Goal: Check status: Check status

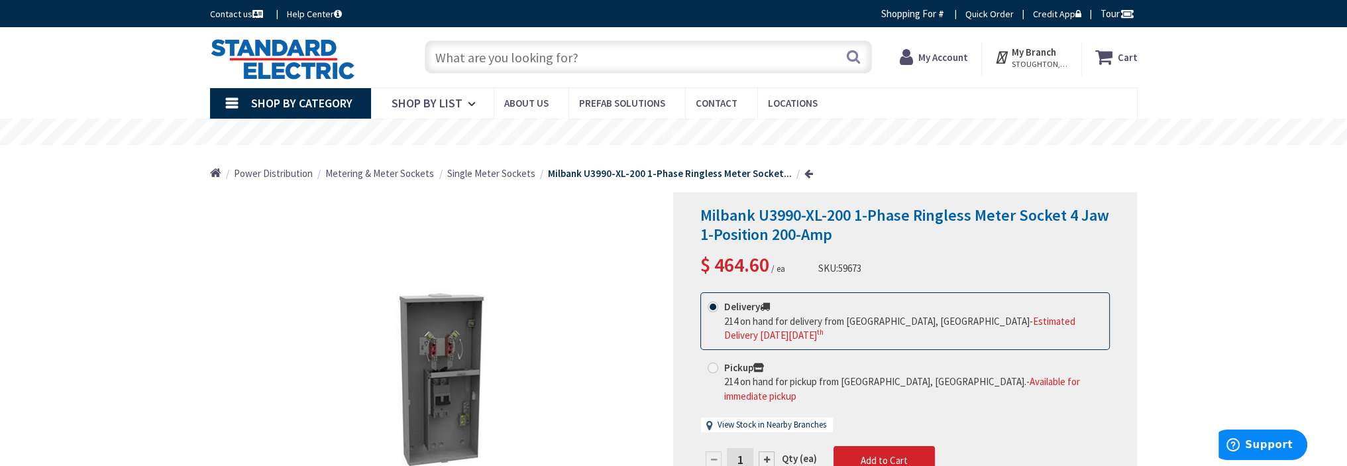
click at [1137, 74] on div "Cart My Cart Close You have no items in your shopping cart." at bounding box center [1110, 59] width 56 height 34
click at [942, 48] on strong "My Account" at bounding box center [938, 52] width 50 height 13
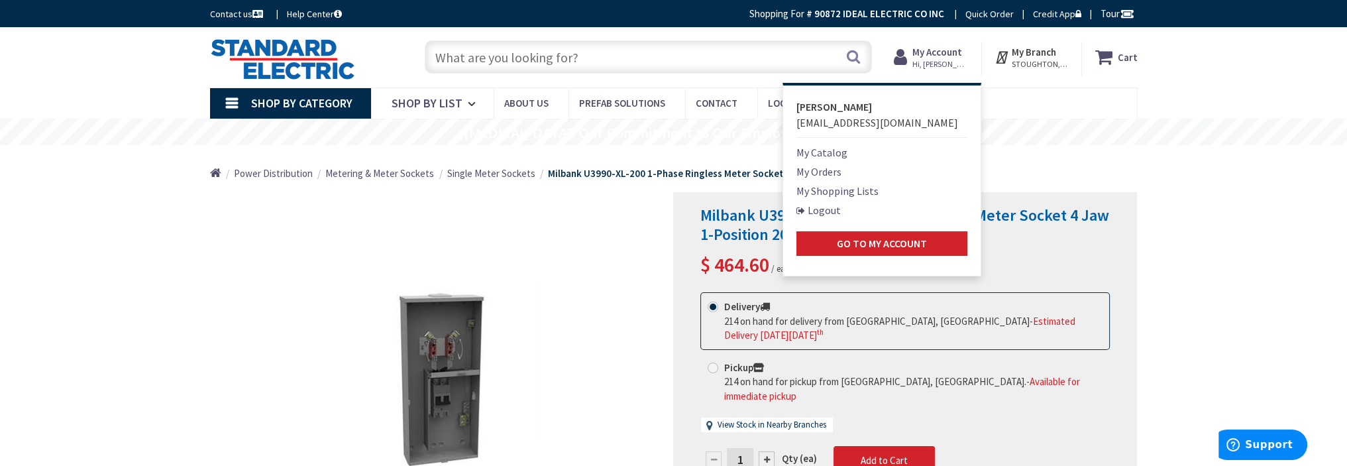
click at [821, 172] on link "My Orders" at bounding box center [819, 172] width 45 height 16
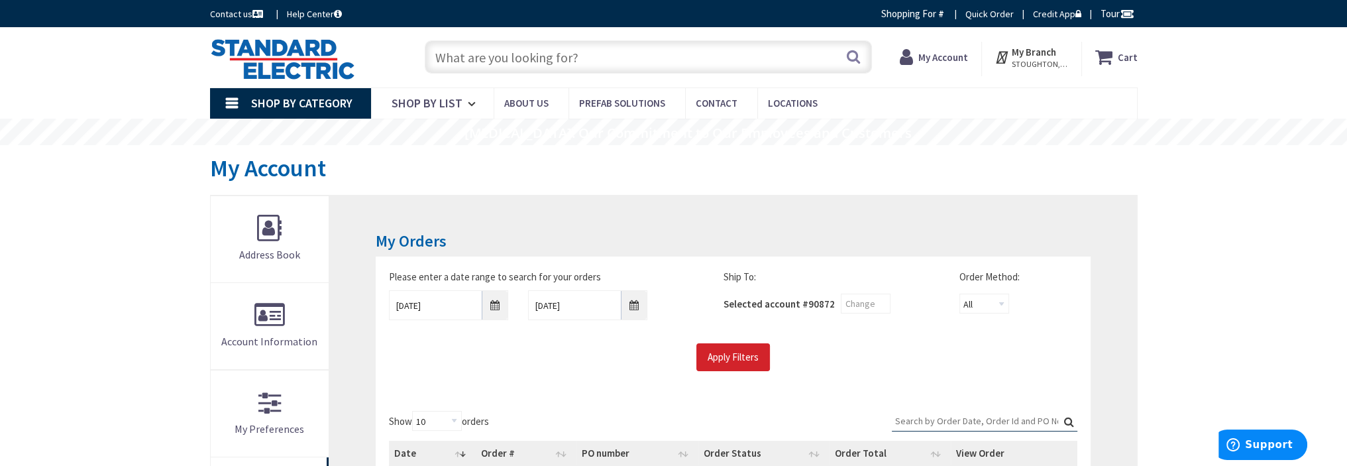
scroll to position [265, 0]
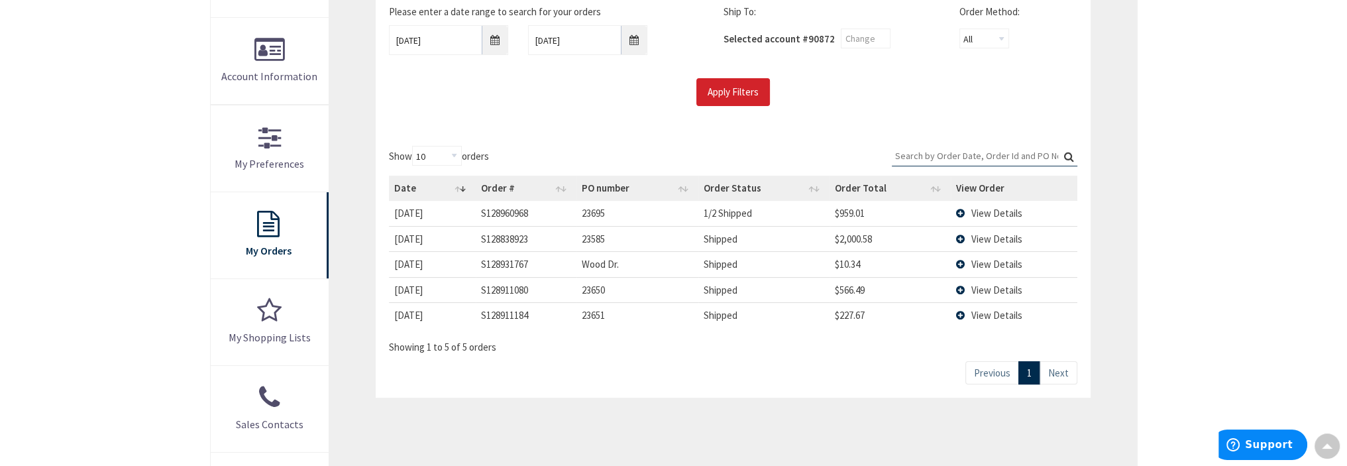
click at [986, 210] on span "View Details" at bounding box center [997, 213] width 51 height 13
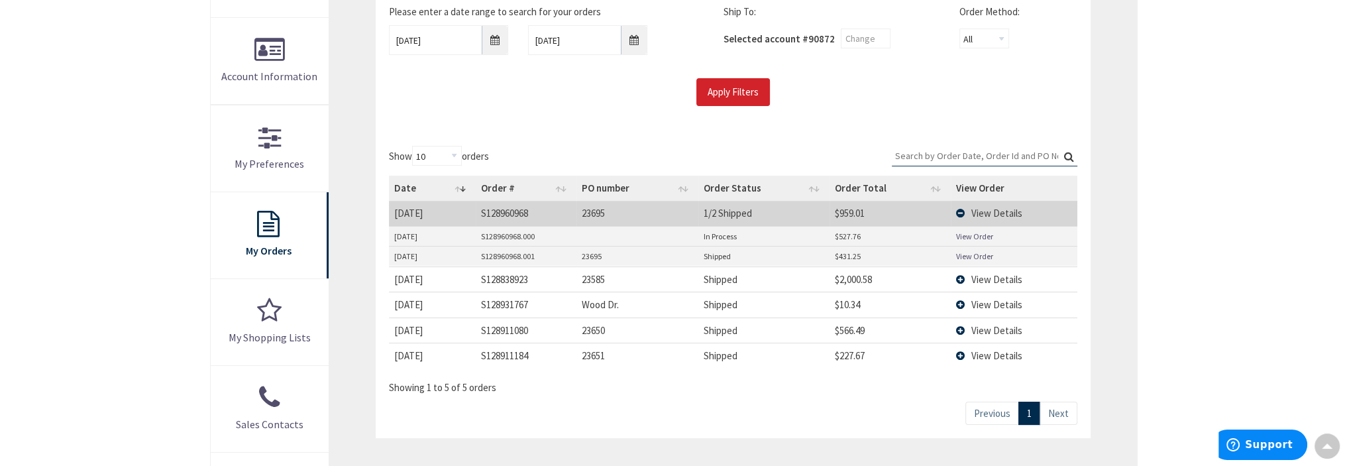
click at [965, 251] on link "View Order" at bounding box center [974, 256] width 37 height 11
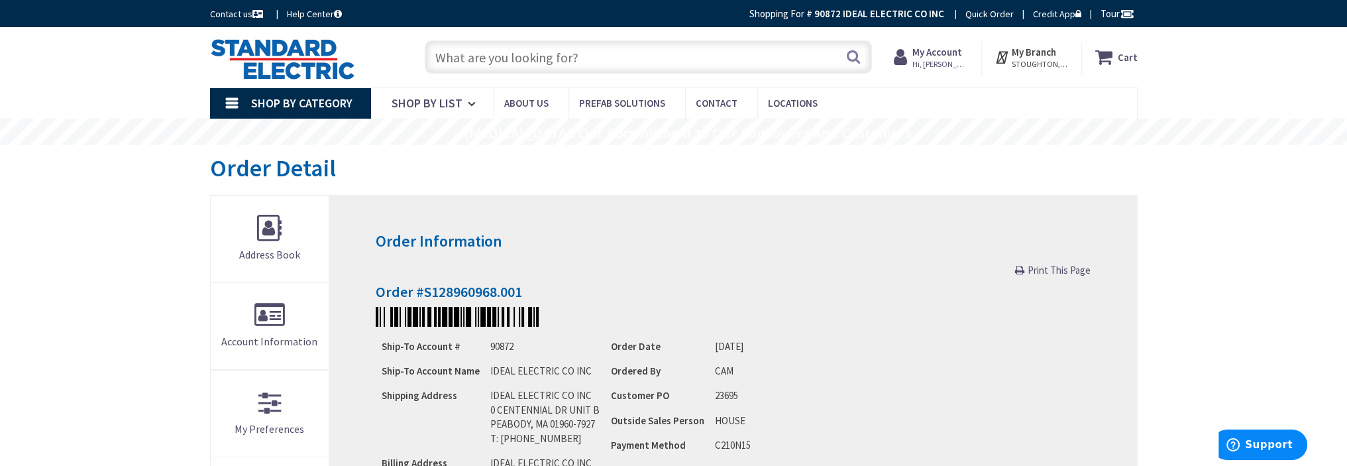
click at [1068, 270] on span "Print This Page" at bounding box center [1059, 270] width 63 height 13
click at [939, 52] on strong "My Account" at bounding box center [938, 52] width 50 height 13
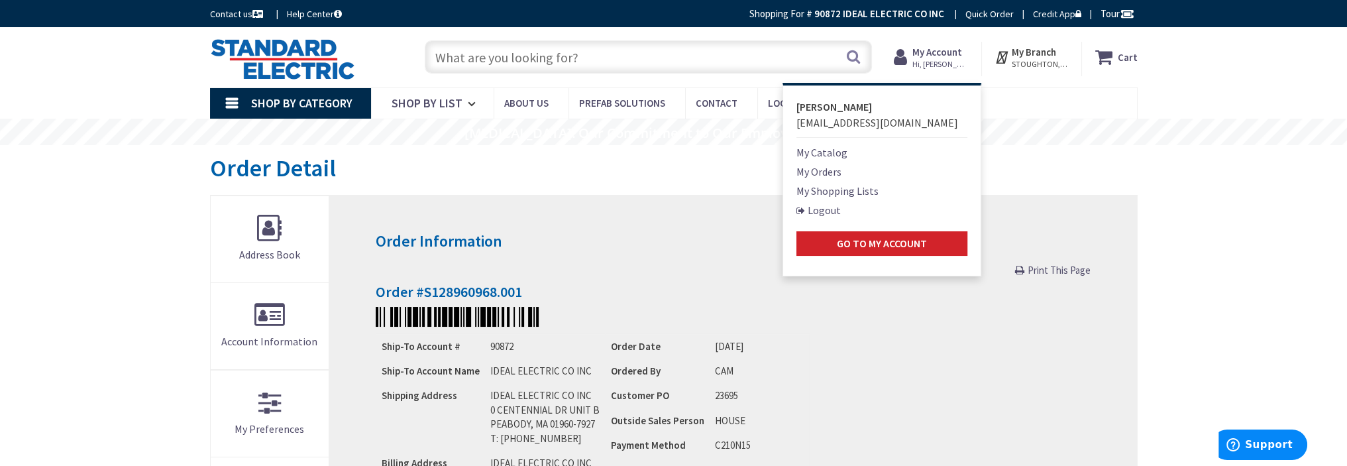
click at [809, 177] on link "My Orders" at bounding box center [819, 172] width 45 height 16
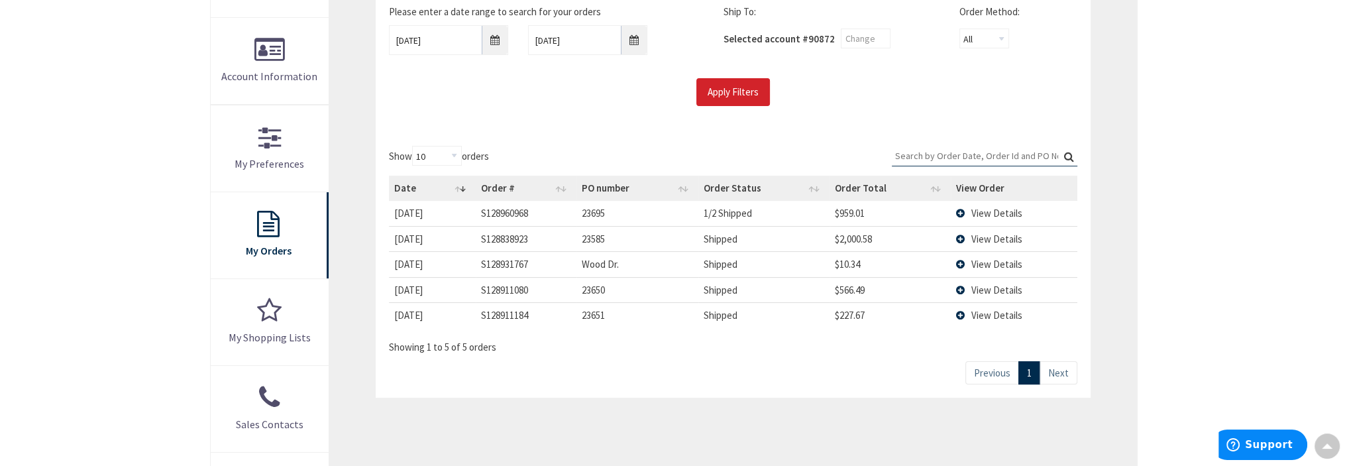
click at [989, 210] on span "View Details" at bounding box center [997, 213] width 51 height 13
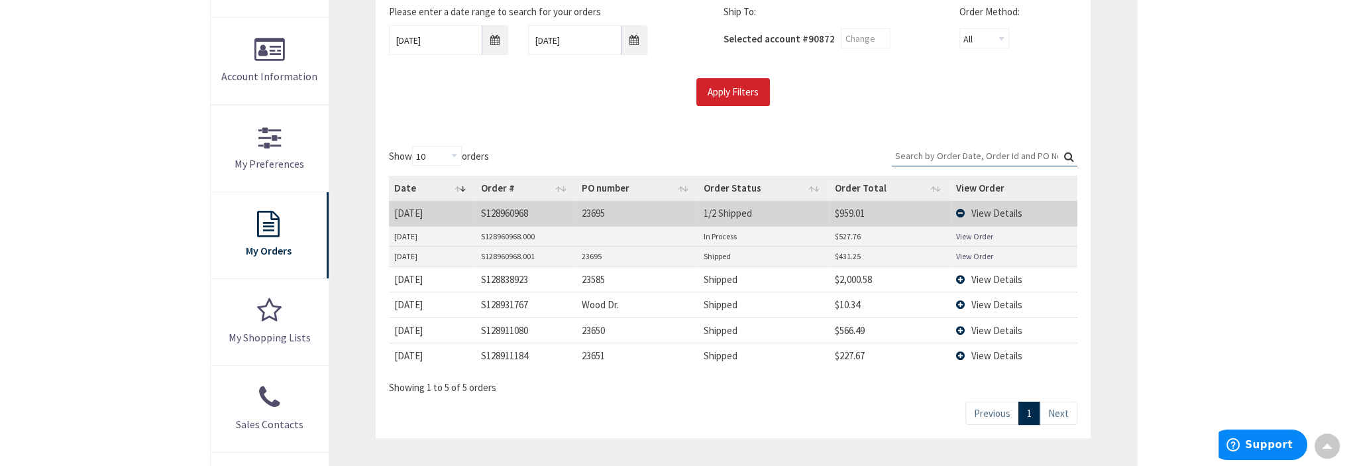
click at [976, 235] on link "View Order" at bounding box center [974, 236] width 37 height 11
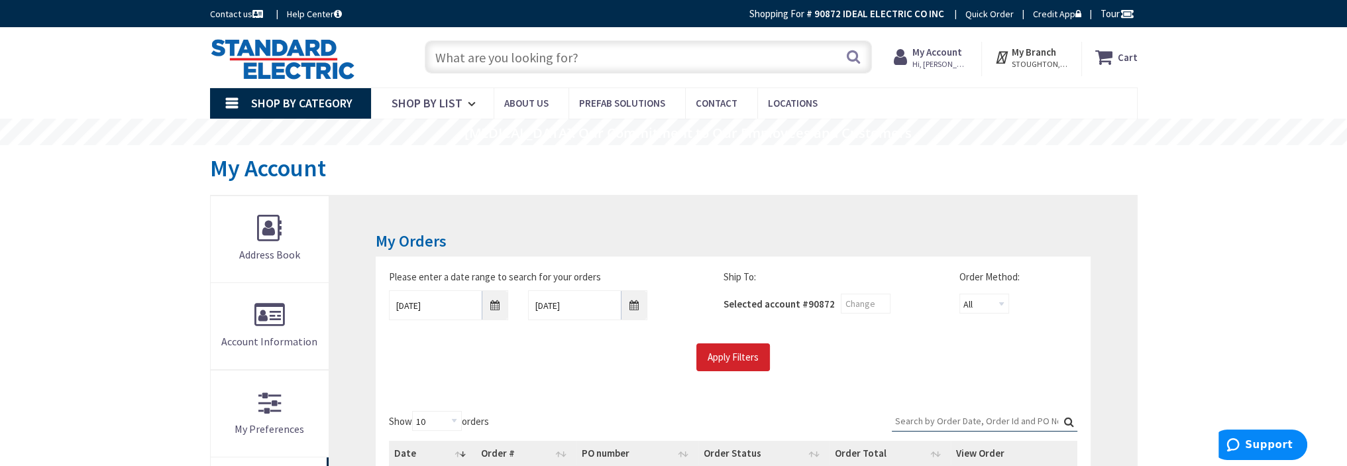
click at [958, 50] on strong "My Account" at bounding box center [938, 52] width 50 height 13
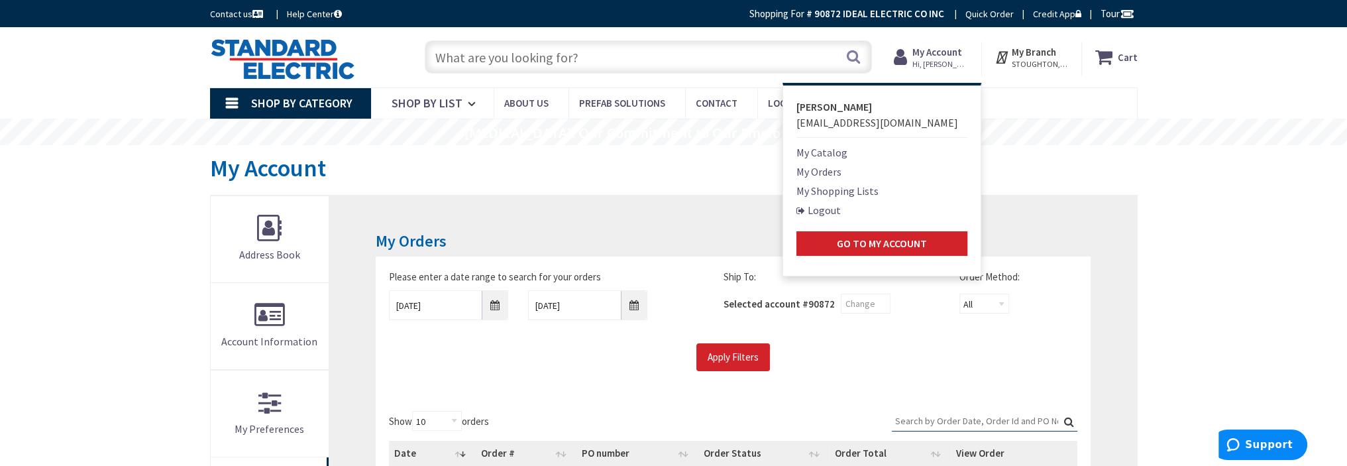
click at [808, 147] on link "My Catalog" at bounding box center [822, 152] width 51 height 16
